Goal: Transaction & Acquisition: Purchase product/service

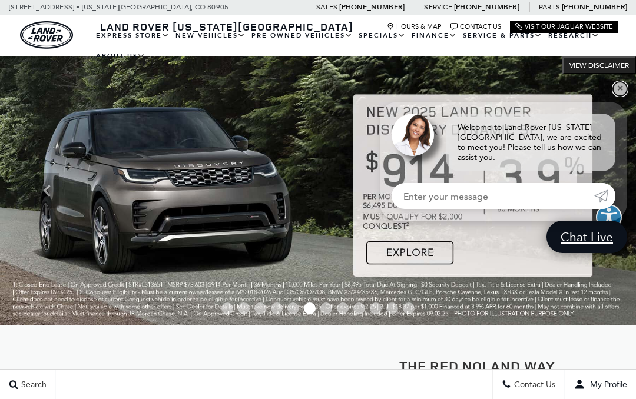
click at [615, 90] on link "✕" at bounding box center [620, 89] width 14 height 14
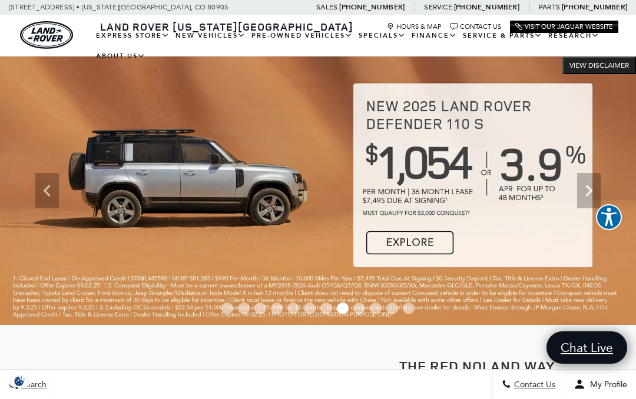
click at [0, 0] on link "View Certified Pre-Owned" at bounding box center [0, 0] width 0 height 0
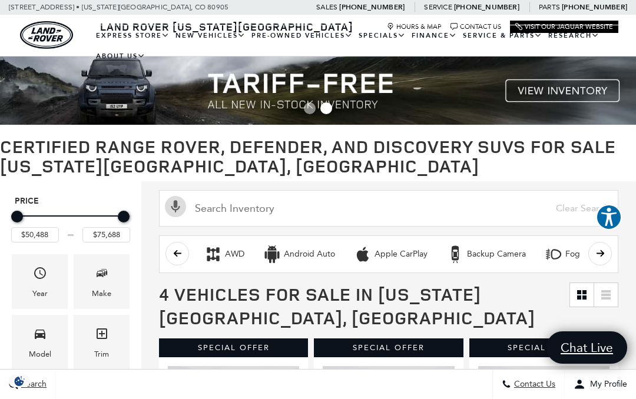
click at [0, 0] on link "View All Pre-Owned Vehicles" at bounding box center [0, 0] width 0 height 0
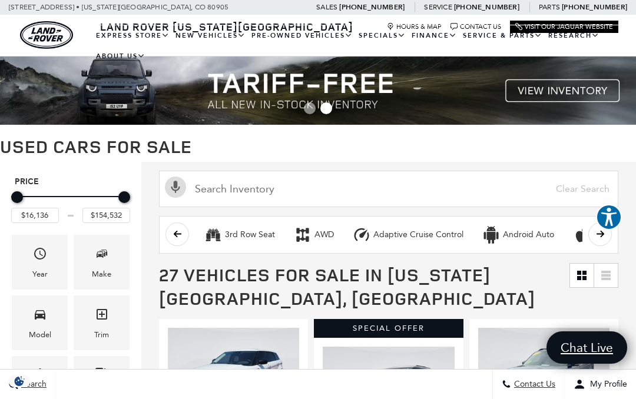
click at [99, 257] on icon "Make" at bounding box center [100, 254] width 7 height 6
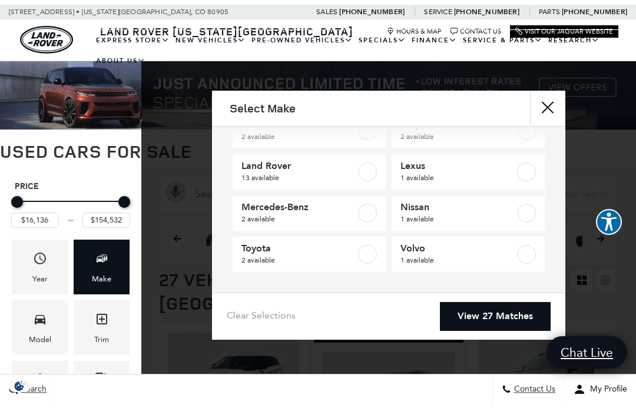
scroll to position [75, 0]
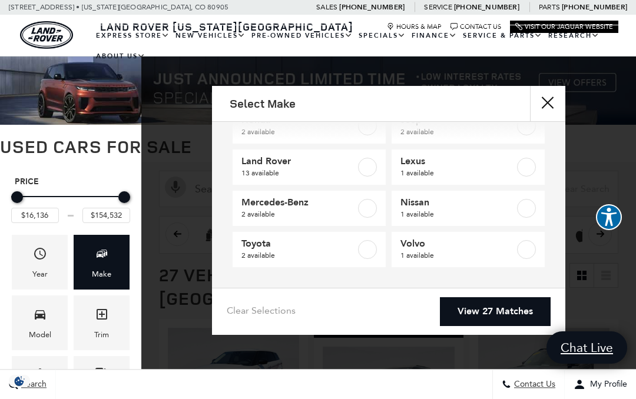
click at [530, 250] on label at bounding box center [526, 249] width 19 height 19
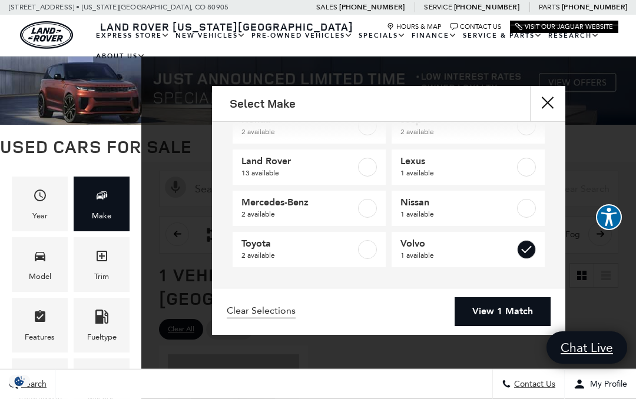
checkbox input "true"
click at [518, 313] on link "View 1 Match" at bounding box center [503, 311] width 96 height 29
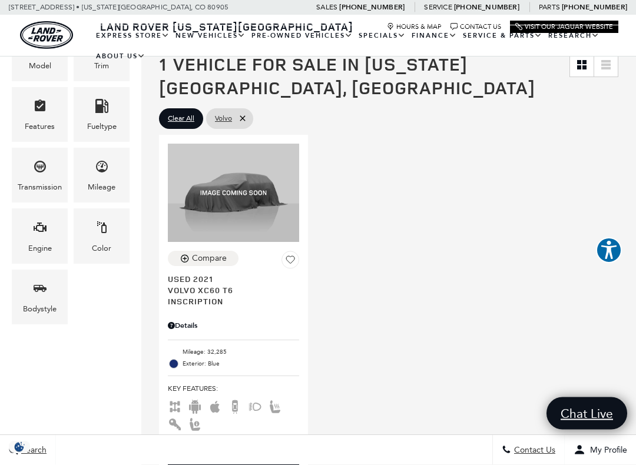
scroll to position [212, 0]
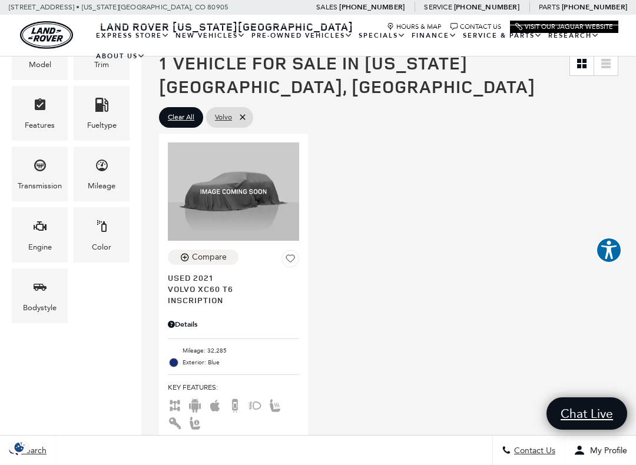
click at [437, 320] on div "Compare Used 2021 Volvo XC60 T6 Inscription Details Please Call for Price Discl…" at bounding box center [388, 306] width 465 height 351
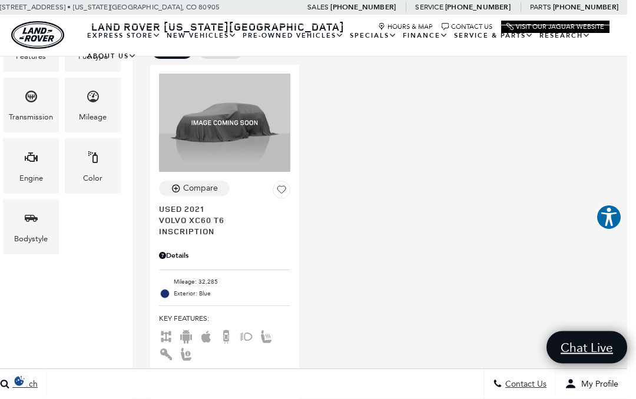
scroll to position [281, 9]
click at [415, 24] on link "Hours & Map" at bounding box center [405, 27] width 55 height 8
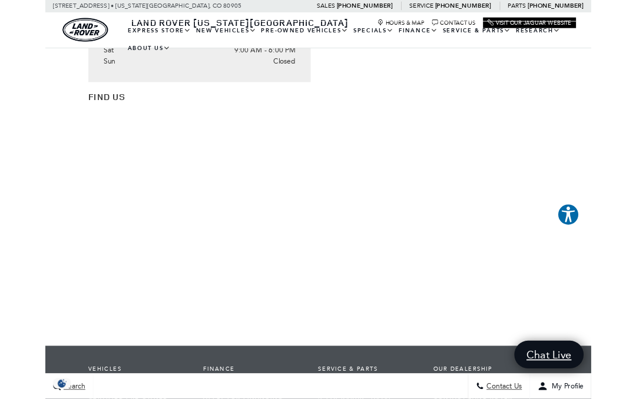
scroll to position [499, 0]
